Goal: Task Accomplishment & Management: Manage account settings

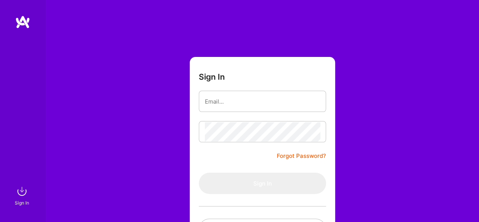
click at [238, 96] on input "email" at bounding box center [262, 101] width 115 height 19
type input "[EMAIL_ADDRESS][DOMAIN_NAME]"
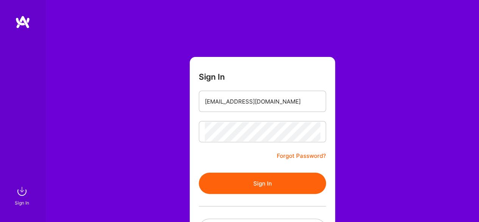
click at [246, 183] on button "Sign In" at bounding box center [262, 182] width 127 height 21
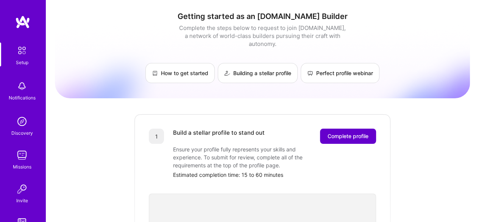
click at [324, 130] on button "Complete profile" at bounding box center [348, 135] width 56 height 15
